Goal: Transaction & Acquisition: Purchase product/service

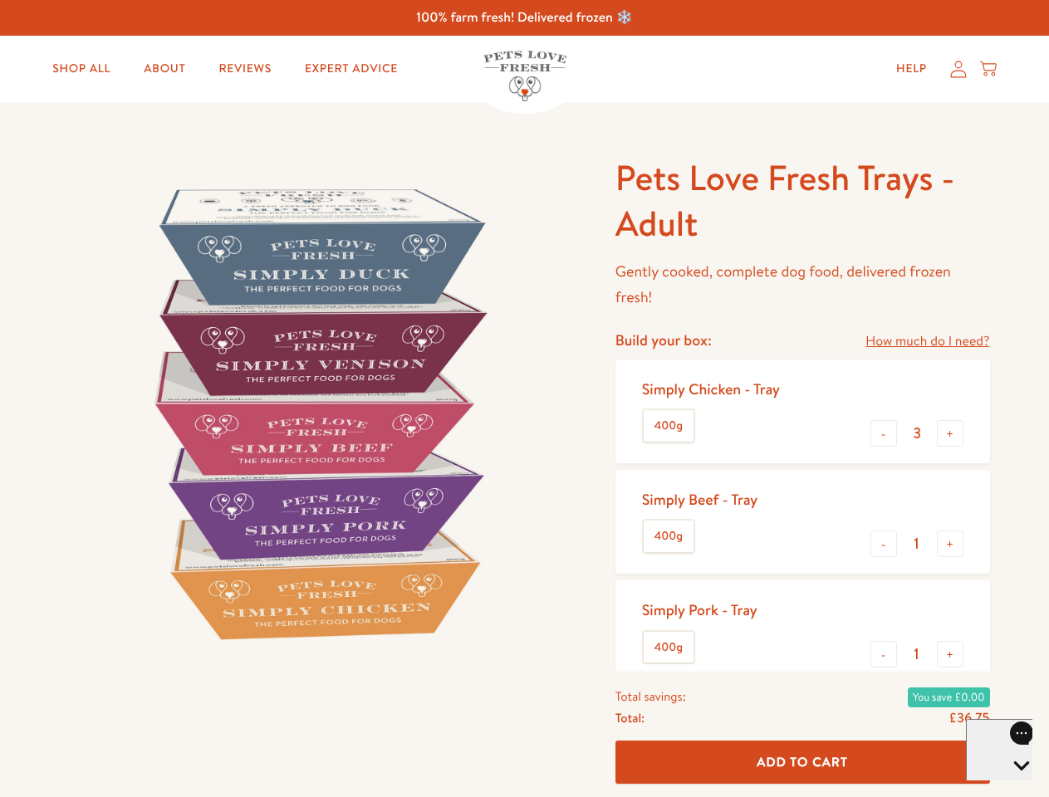
click at [524, 399] on img at bounding box center [318, 413] width 516 height 516
click at [927, 341] on link "How much do I need?" at bounding box center [927, 342] width 124 height 22
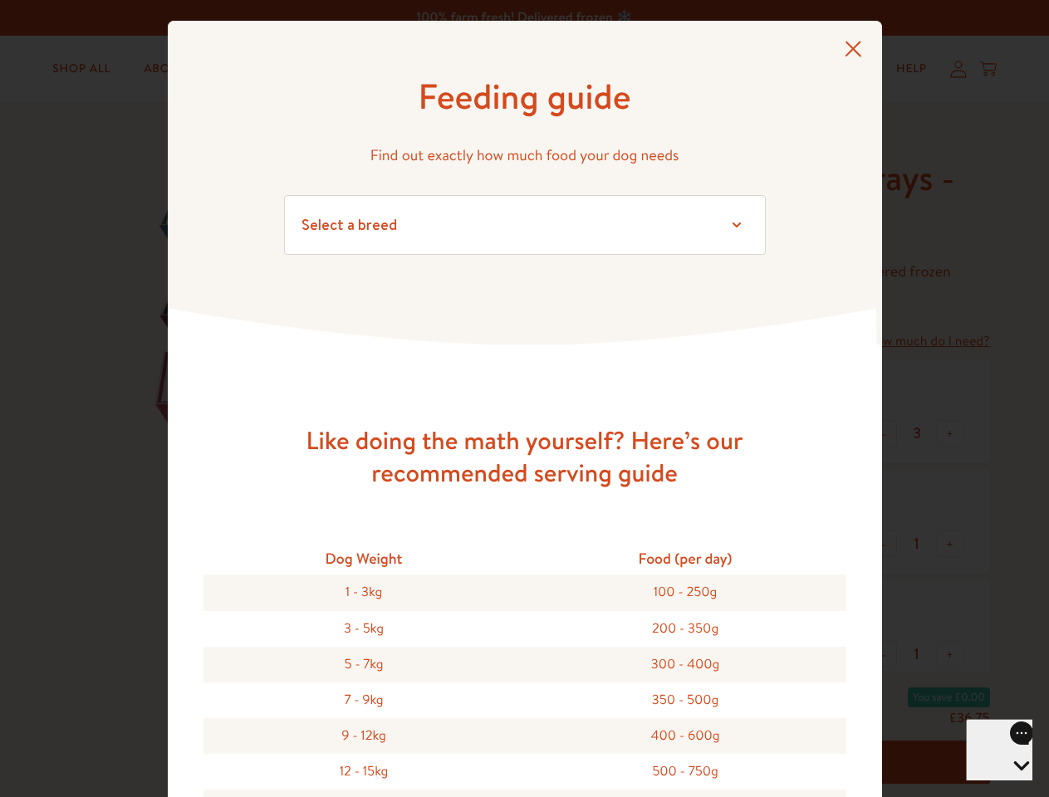
click at [884, 433] on div "Feeding guide Find out exactly how much food your dog needs Select a breed Affe…" at bounding box center [524, 398] width 1049 height 797
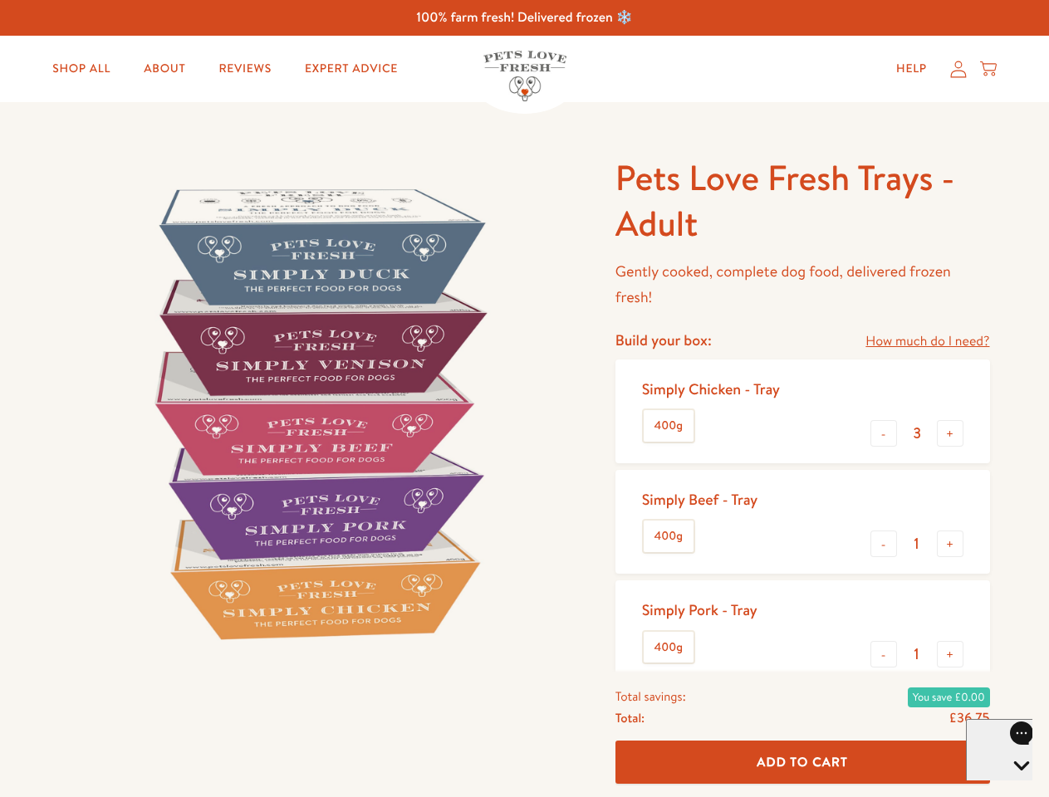
click at [950, 433] on button "+" at bounding box center [950, 433] width 27 height 27
type input "4"
click at [884, 544] on button "-" at bounding box center [883, 544] width 27 height 27
click at [950, 544] on button "+" at bounding box center [950, 544] width 27 height 27
type input "1"
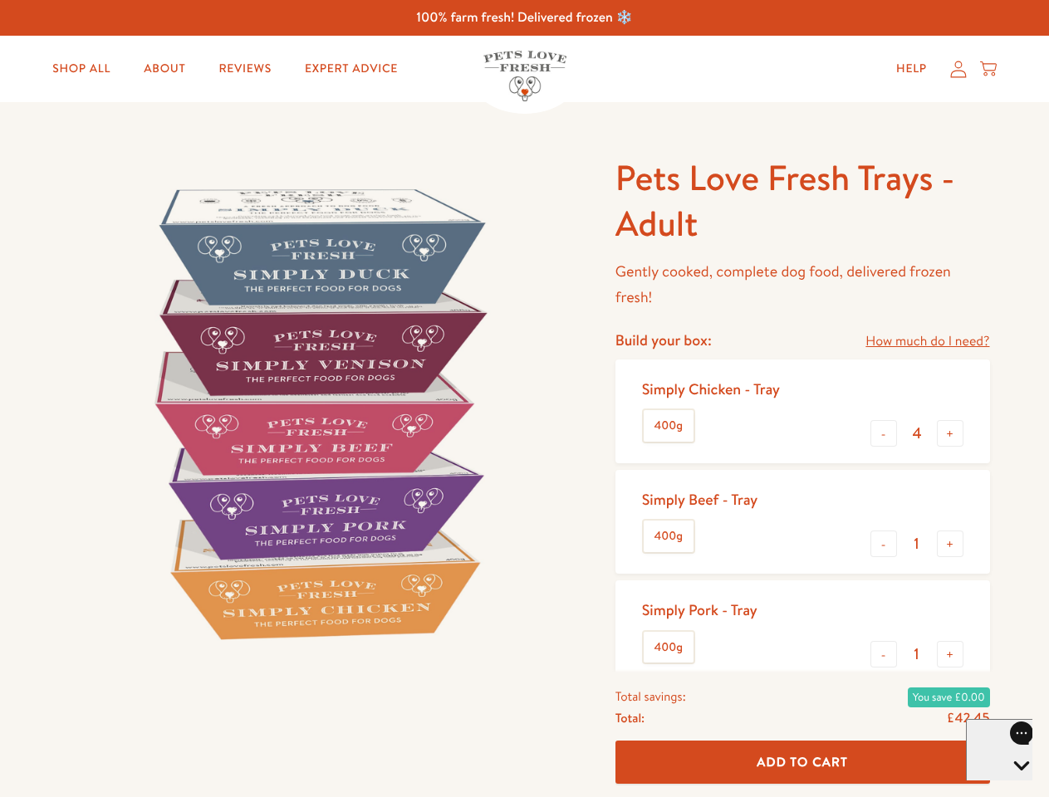
click at [884, 654] on button "-" at bounding box center [883, 654] width 27 height 27
click at [950, 654] on button "+" at bounding box center [950, 654] width 27 height 27
type input "1"
click at [802, 762] on span "Add To Cart" at bounding box center [802, 761] width 91 height 17
click at [1013, 786] on icon "Open gorgias live chat" at bounding box center [1021, 794] width 16 height 16
